Goal: Task Accomplishment & Management: Manage account settings

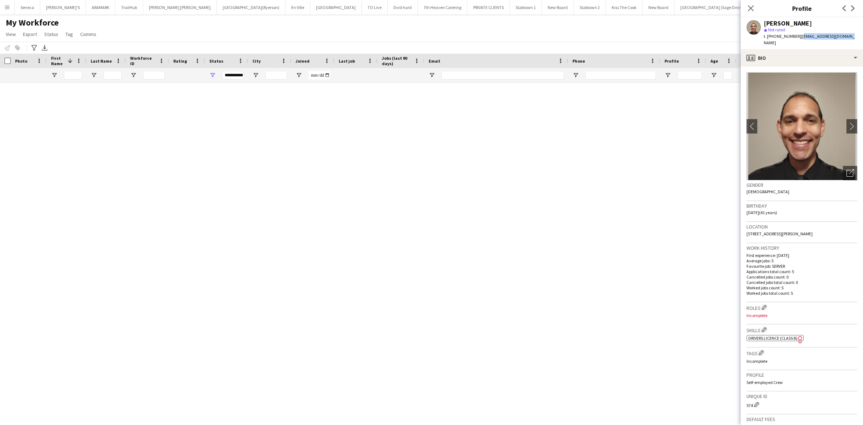
scroll to position [674, 0]
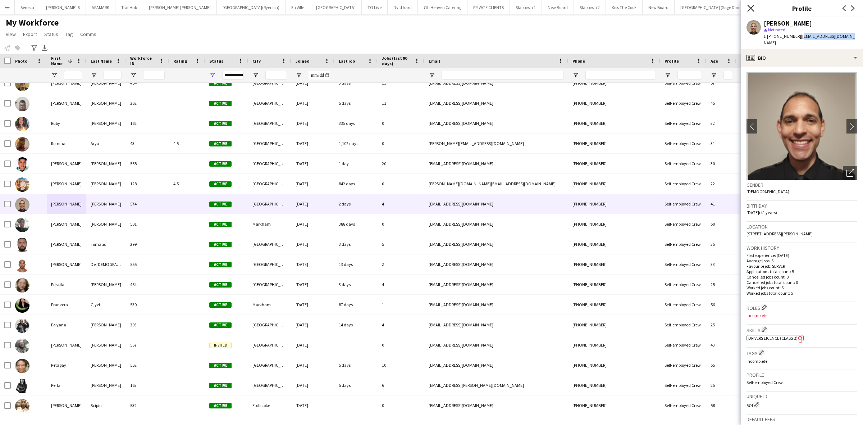
click at [750, 8] on icon at bounding box center [750, 8] width 7 height 7
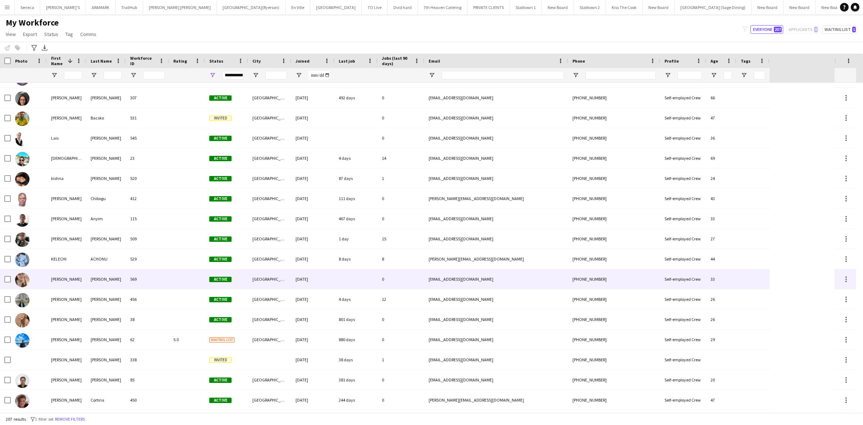
scroll to position [0, 0]
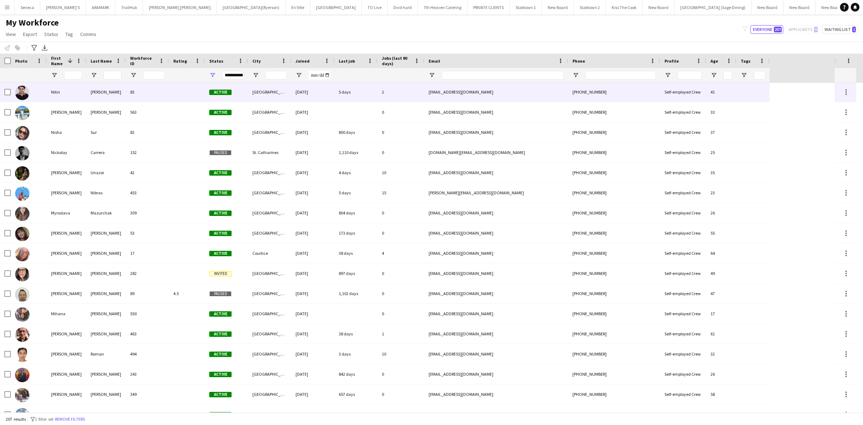
click at [22, 93] on img at bounding box center [22, 93] width 14 height 14
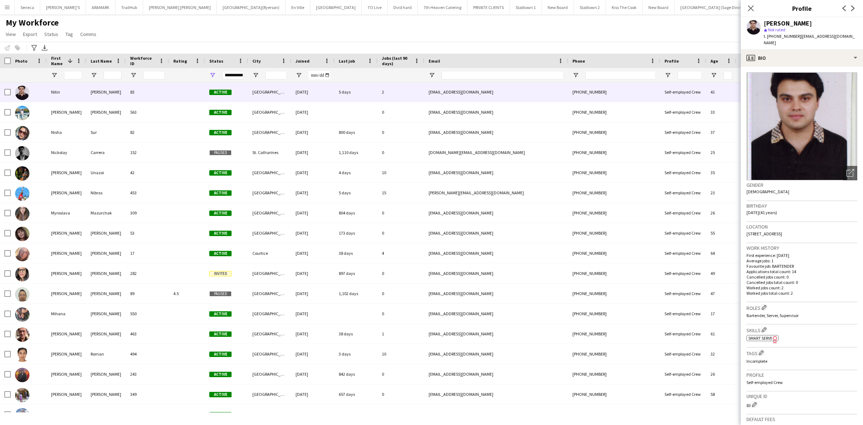
click at [787, 87] on img at bounding box center [801, 126] width 111 height 108
click at [4, 5] on app-icon "Menu" at bounding box center [7, 7] width 6 height 6
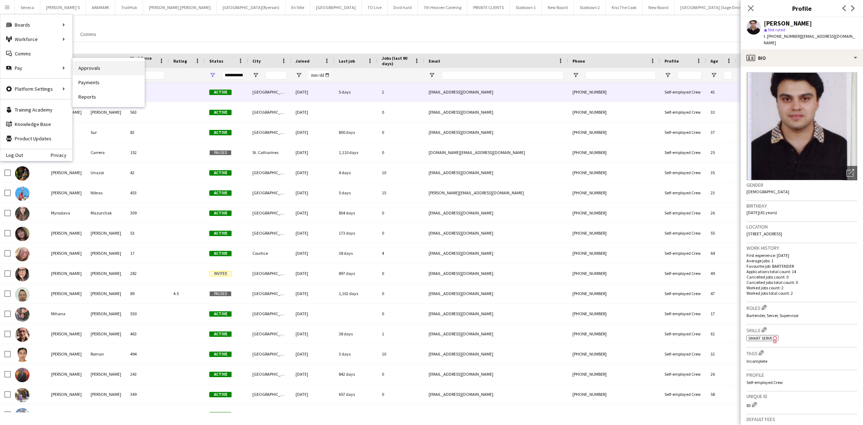
click at [80, 69] on link "Approvals" at bounding box center [109, 68] width 72 height 14
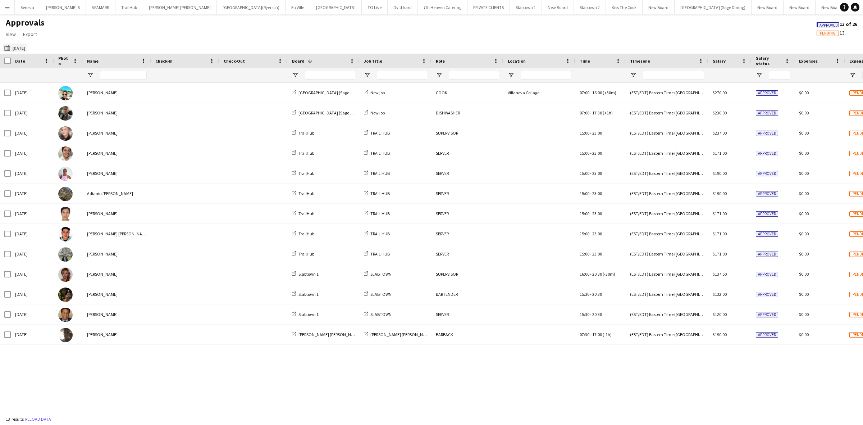
click at [17, 45] on button "[DATE] [DATE]" at bounding box center [15, 47] width 24 height 9
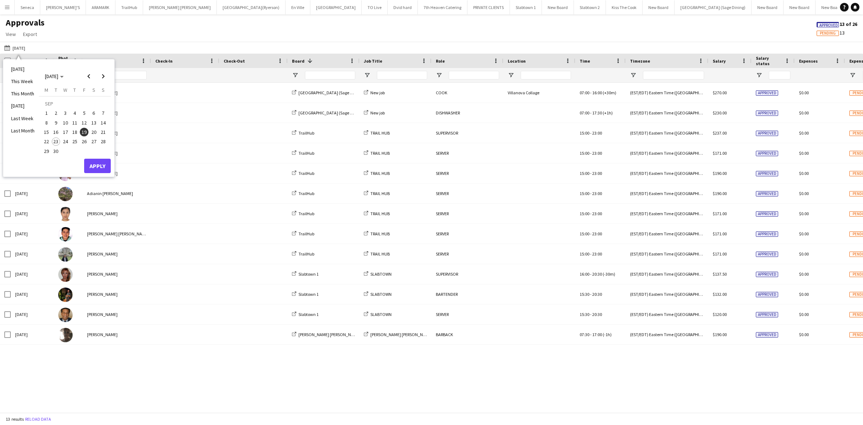
click at [77, 132] on span "18" at bounding box center [74, 132] width 9 height 9
click at [97, 164] on button "Apply" at bounding box center [97, 166] width 27 height 14
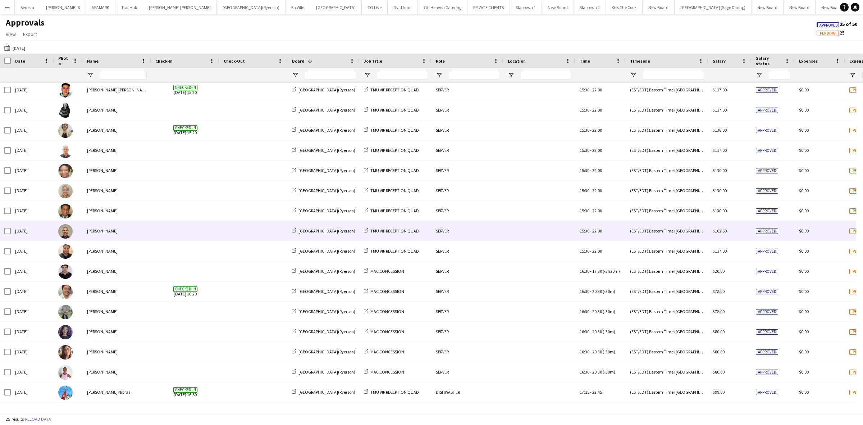
scroll to position [180, 0]
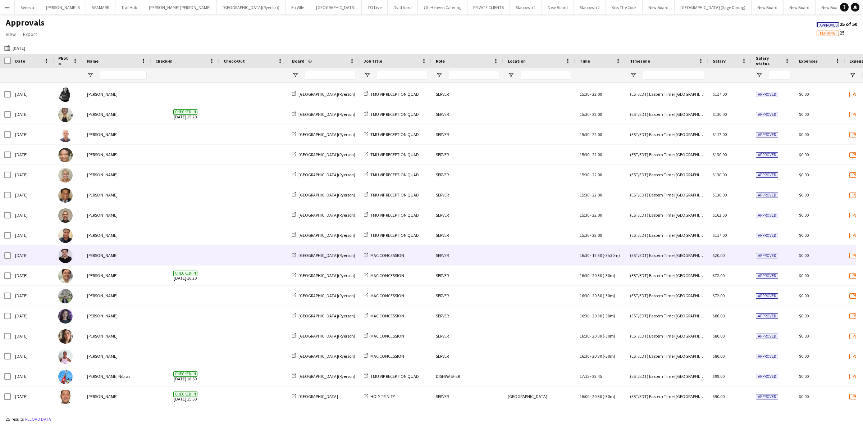
drag, startPoint x: 92, startPoint y: 255, endPoint x: 95, endPoint y: 248, distance: 7.1
click at [95, 248] on div "[PERSON_NAME]" at bounding box center [117, 255] width 68 height 20
click at [100, 254] on div "[PERSON_NAME]" at bounding box center [117, 255] width 68 height 20
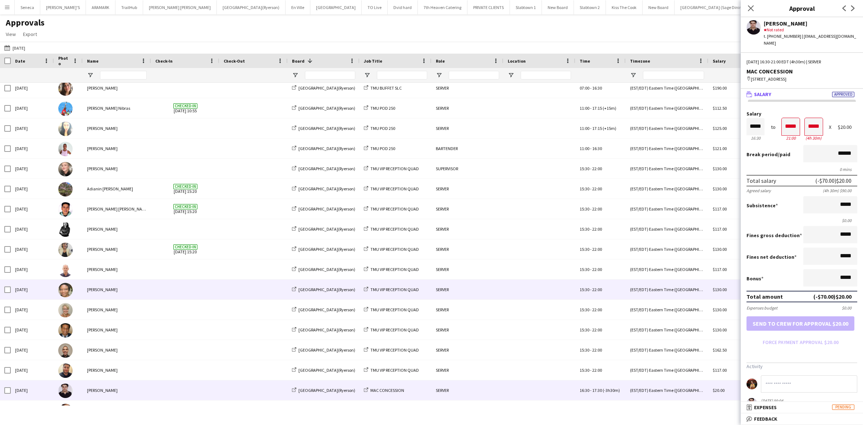
scroll to position [45, 0]
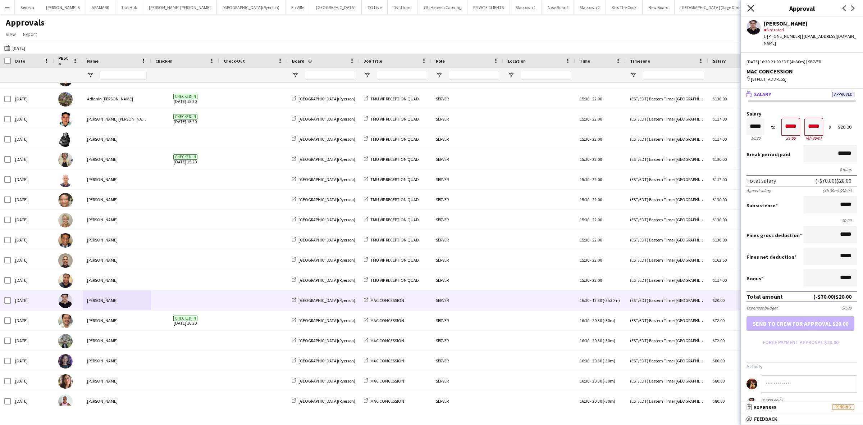
click at [752, 5] on icon "Close pop-in" at bounding box center [750, 8] width 7 height 7
